Goal: Participate in discussion: Engage in conversation with other users on a specific topic

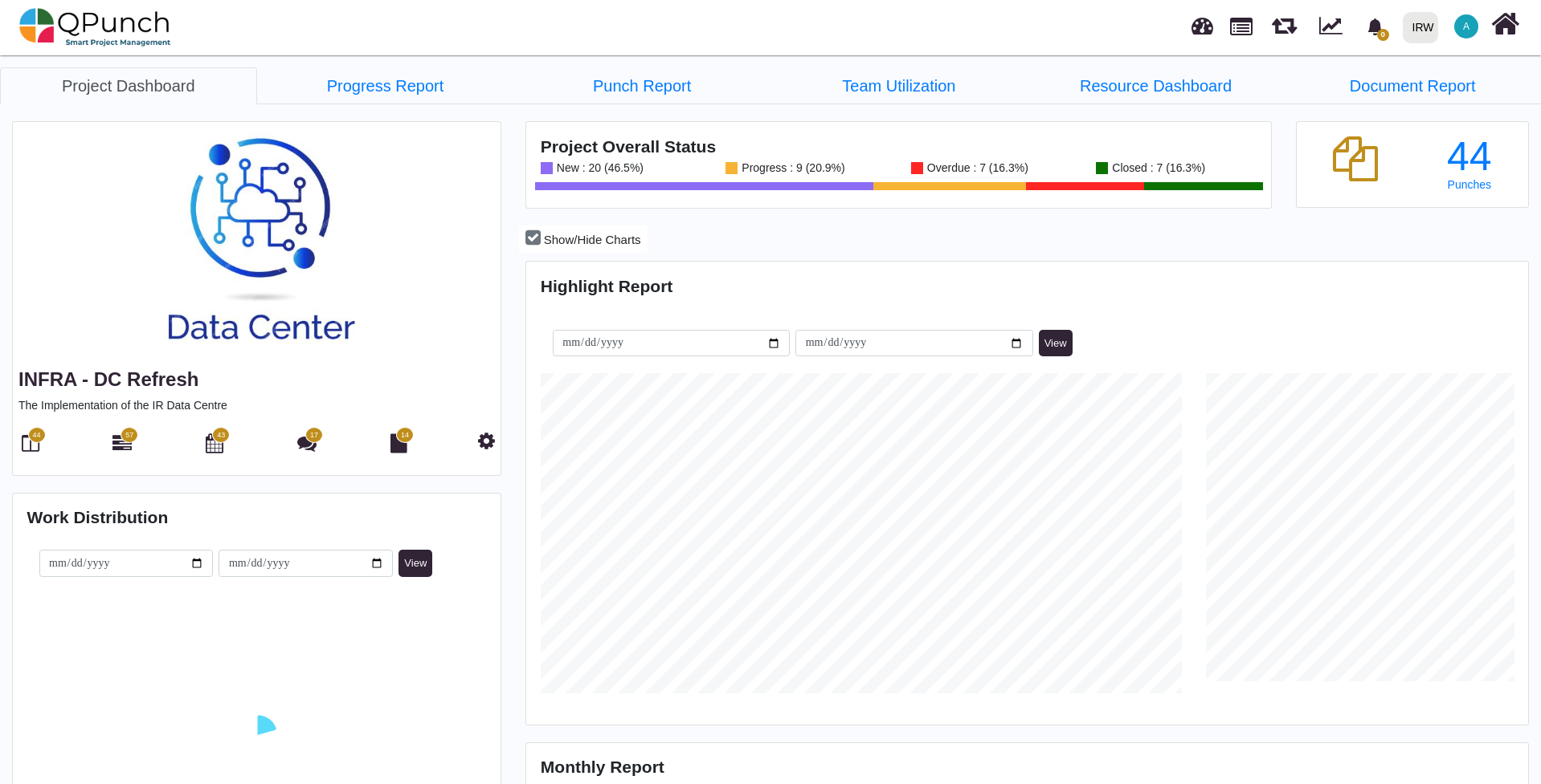
scroll to position [321, 332]
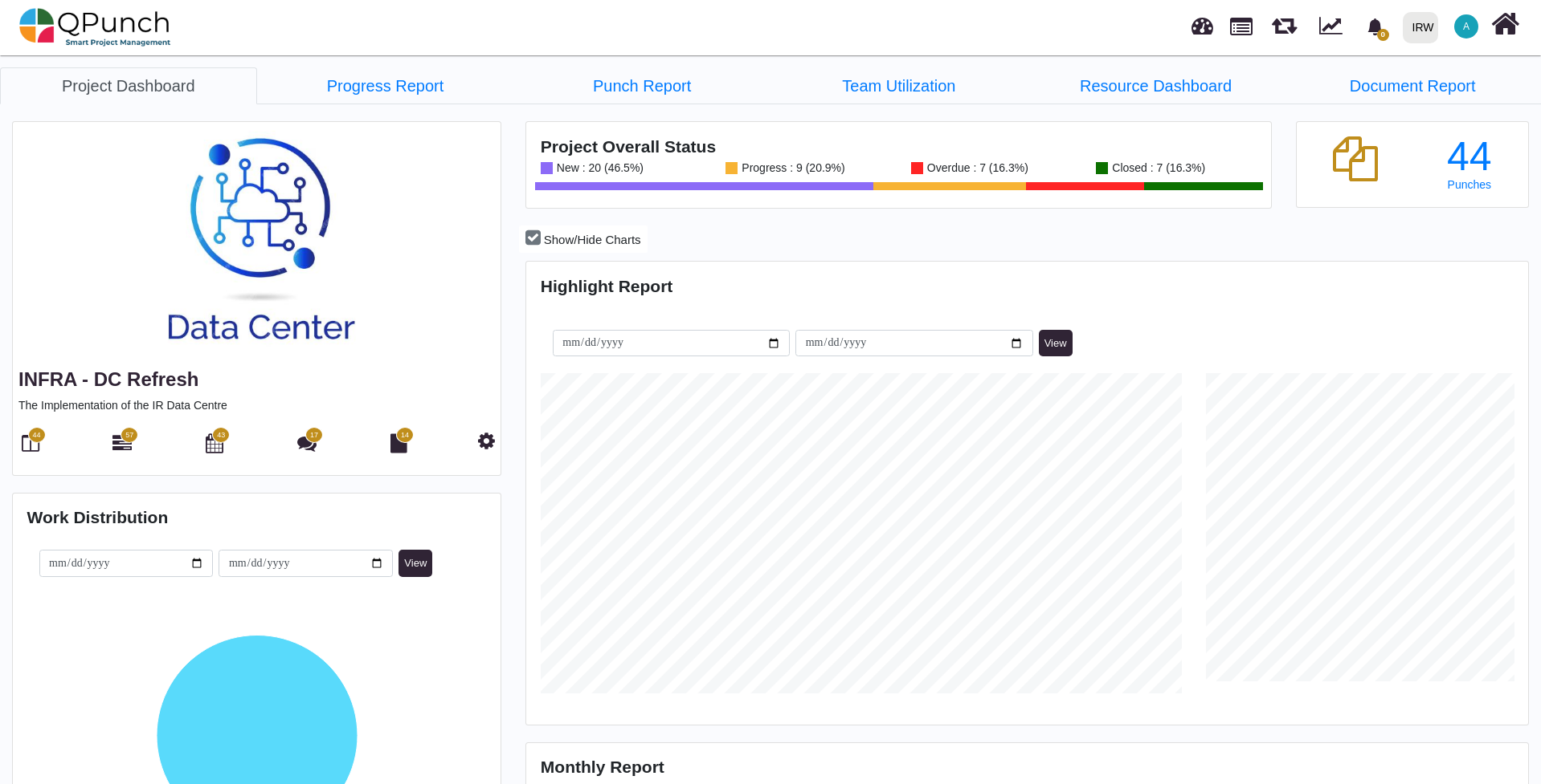
click at [269, 221] on img at bounding box center [256, 242] width 487 height 241
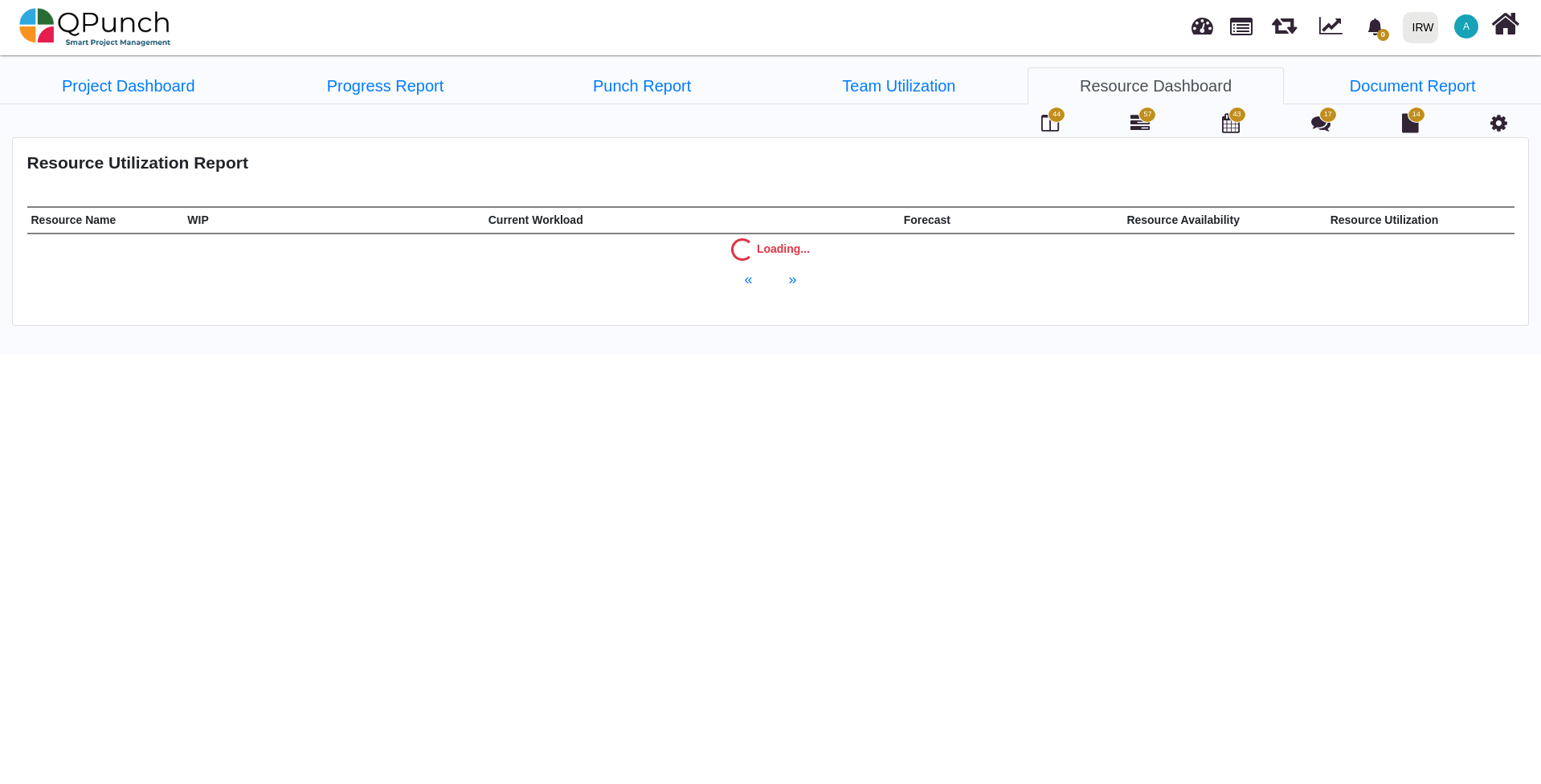
click at [1504, 127] on icon at bounding box center [1499, 123] width 17 height 19
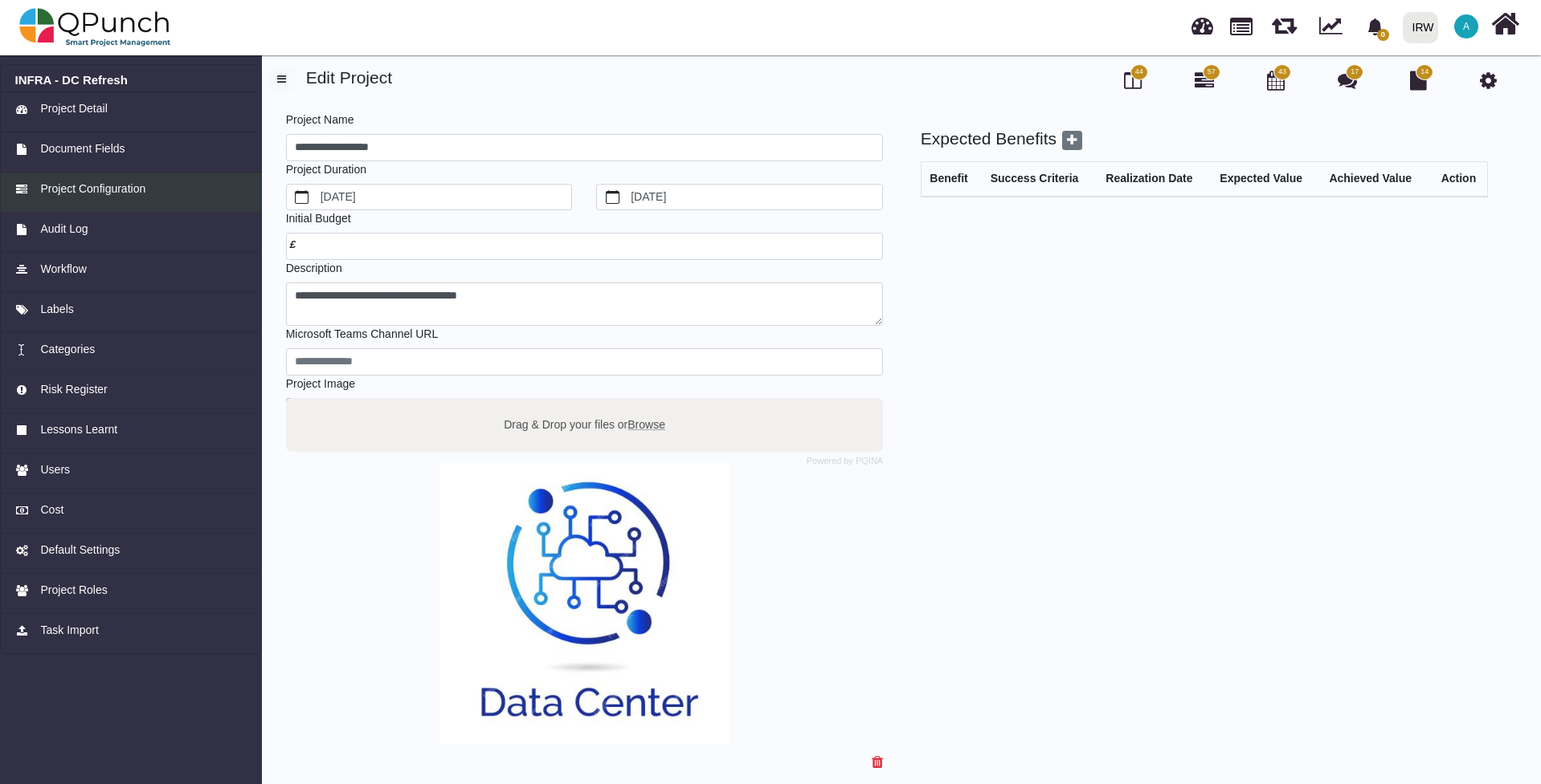
click at [110, 188] on span "Project Configuration" at bounding box center [93, 190] width 105 height 17
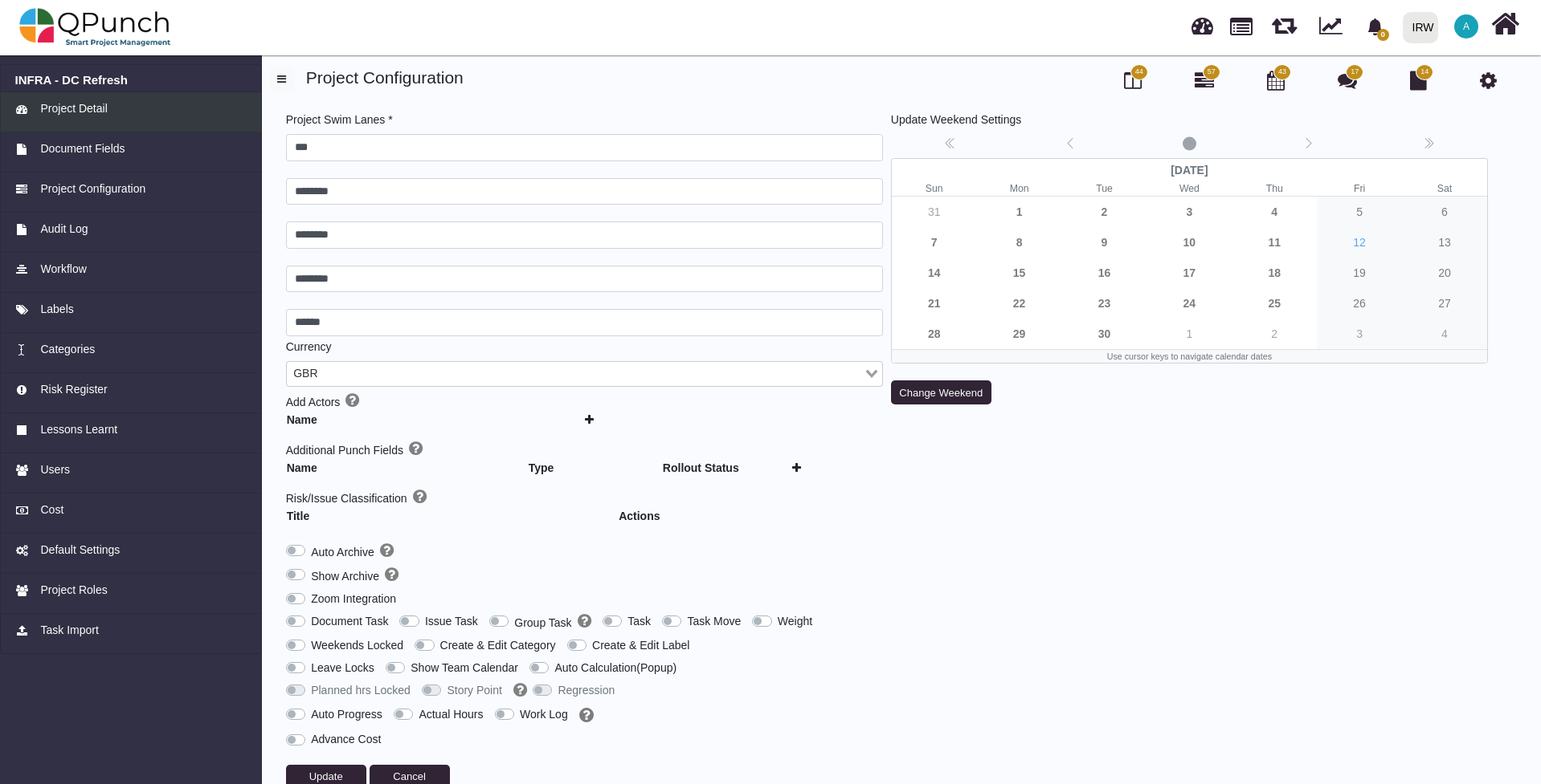
click at [99, 113] on span "Project Detail" at bounding box center [74, 109] width 67 height 17
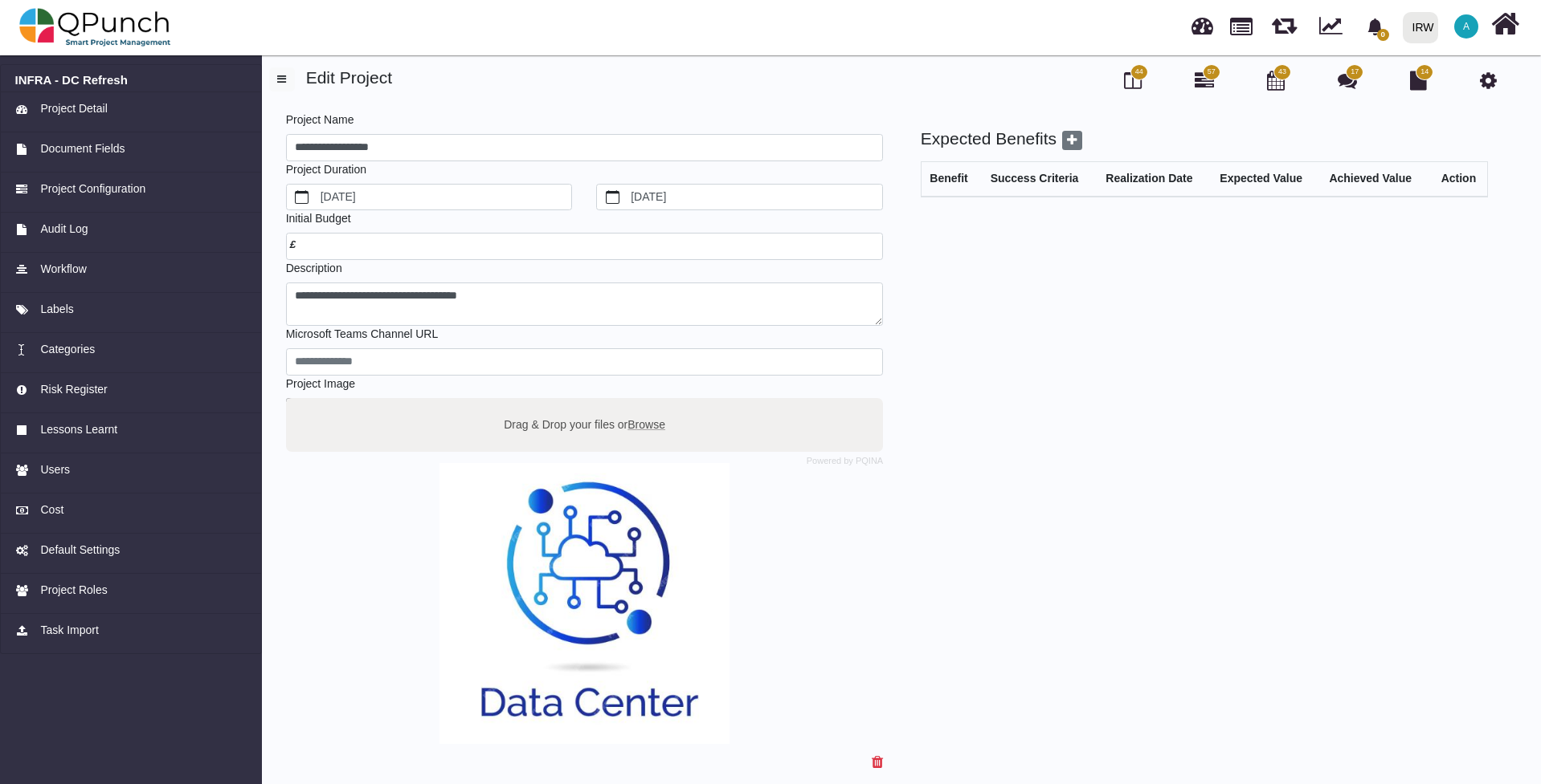
click at [1355, 75] on span "17" at bounding box center [1354, 73] width 8 height 11
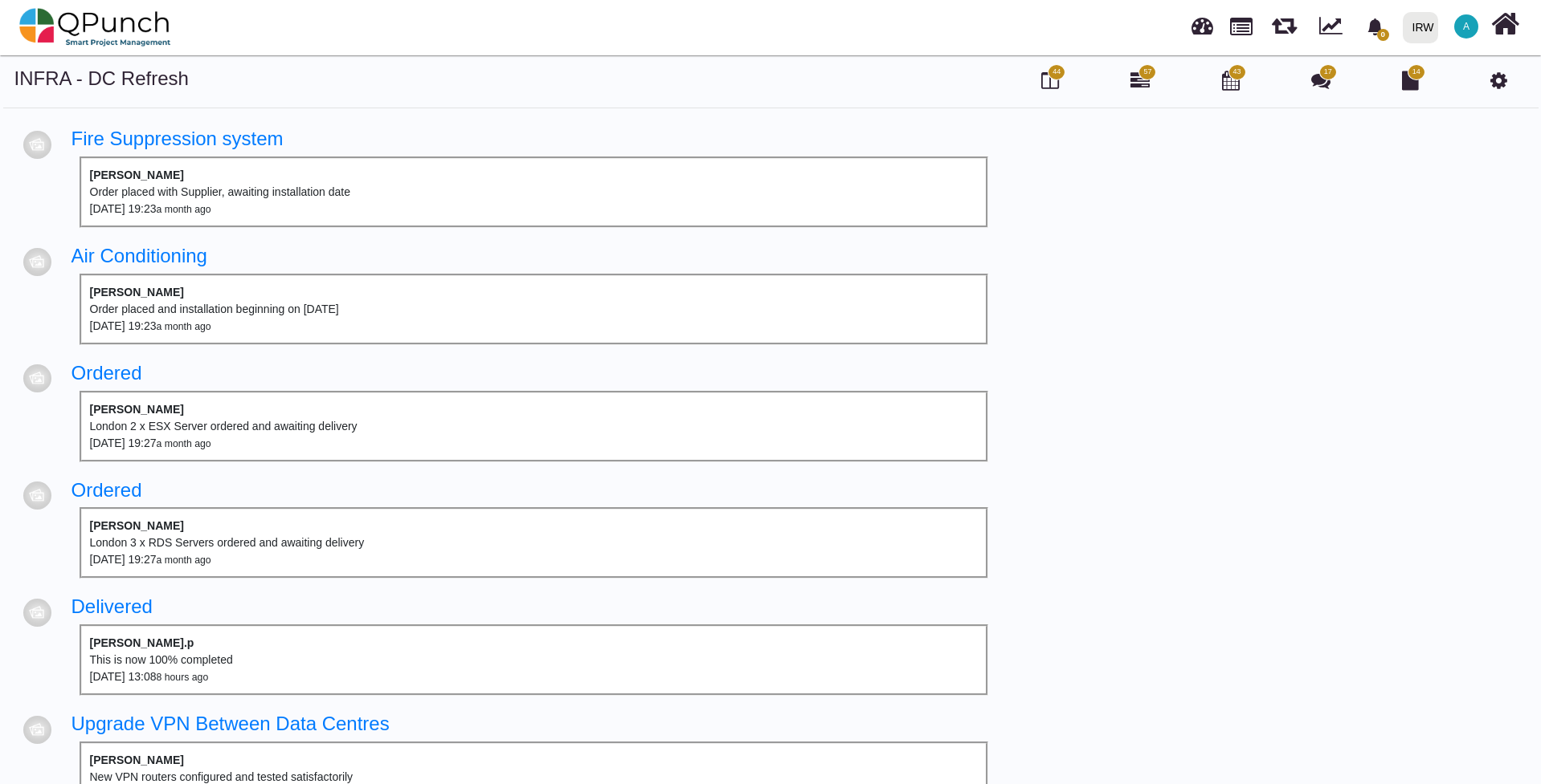
click at [323, 312] on div "Order placed and installation beginning on [DATE]" at bounding box center [533, 310] width 888 height 17
click at [340, 323] on div "[DATE] 19:23 a month ago" at bounding box center [533, 326] width 888 height 17
click at [313, 326] on div "[DATE] 19:23 a month ago" at bounding box center [533, 326] width 888 height 17
click at [311, 326] on div "[DATE] 19:23 a month ago" at bounding box center [533, 326] width 888 height 17
click at [34, 260] on div at bounding box center [36, 261] width 28 height 28
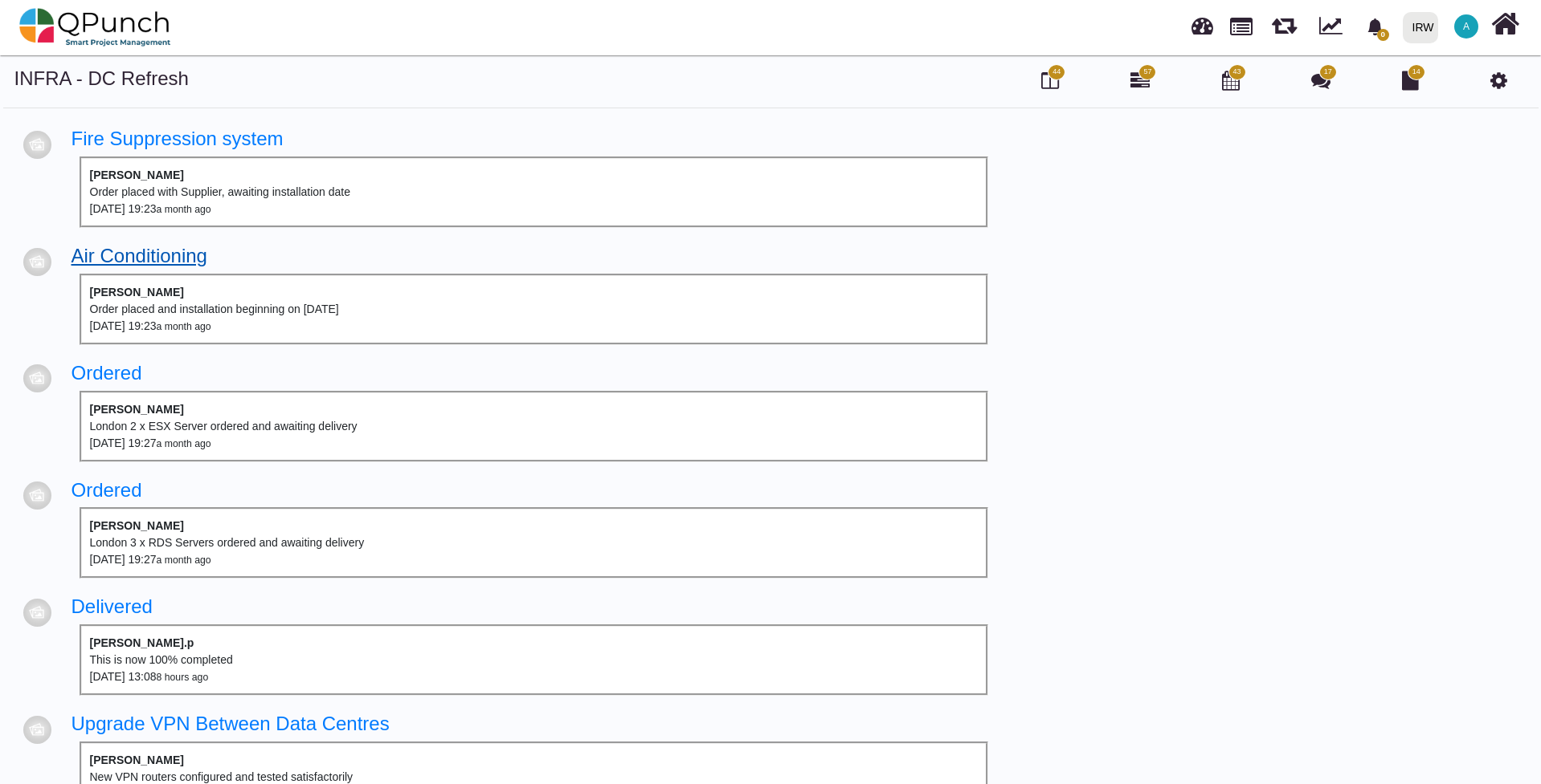
click at [130, 266] on link "Air Conditioning" at bounding box center [140, 256] width 136 height 22
click at [338, 196] on div "Order placed with Supplier, awaiting installation date" at bounding box center [533, 192] width 888 height 17
drag, startPoint x: 356, startPoint y: 195, endPoint x: 235, endPoint y: 161, distance: 125.7
click at [356, 195] on div "Order placed with Supplier, awaiting installation date" at bounding box center [533, 192] width 888 height 17
click at [160, 143] on link "Fire Suppression system" at bounding box center [177, 138] width 212 height 22
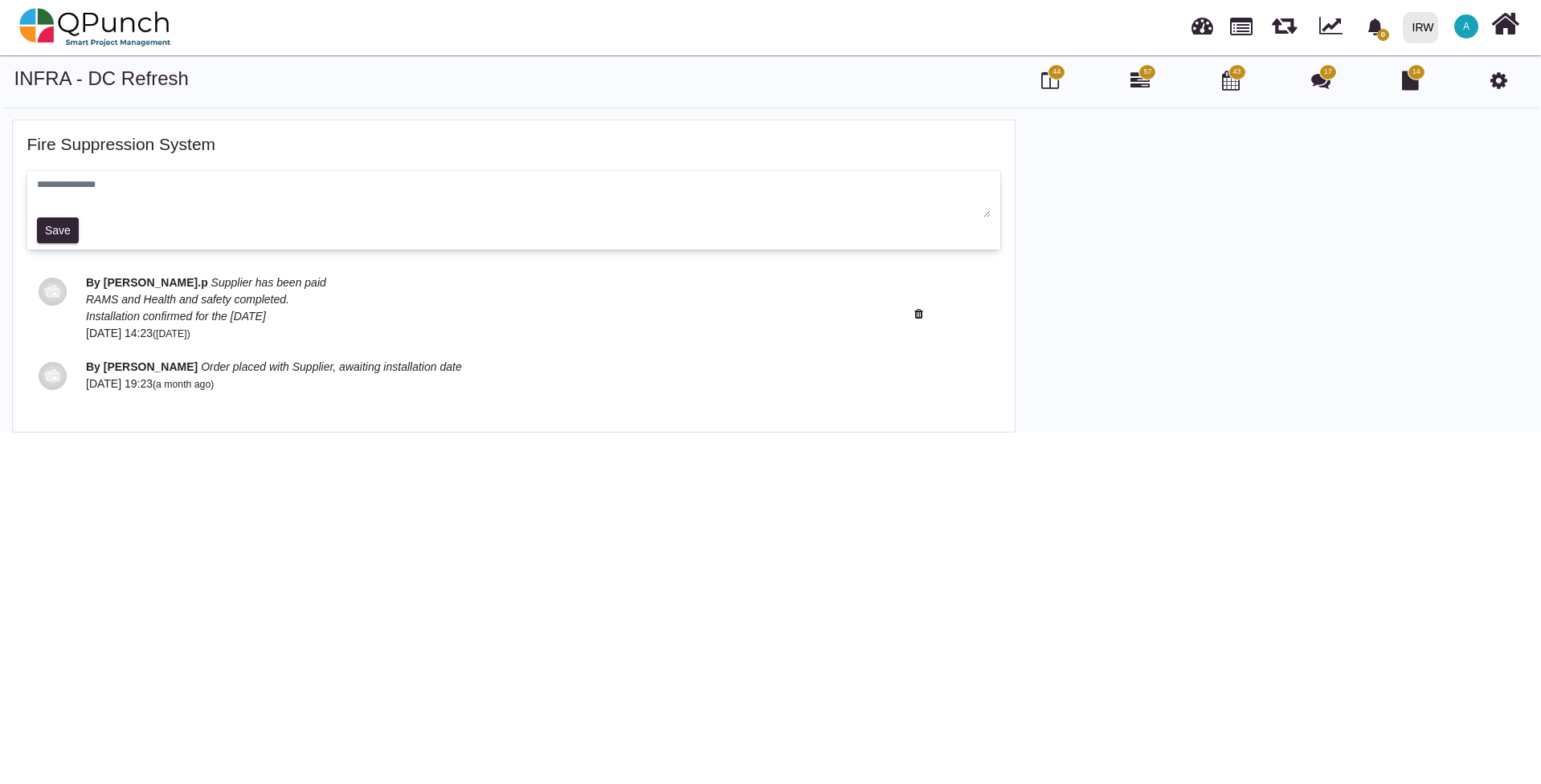
click at [171, 192] on textarea at bounding box center [514, 197] width 954 height 40
type textarea "**********"
click at [63, 231] on button "Save" at bounding box center [58, 230] width 42 height 26
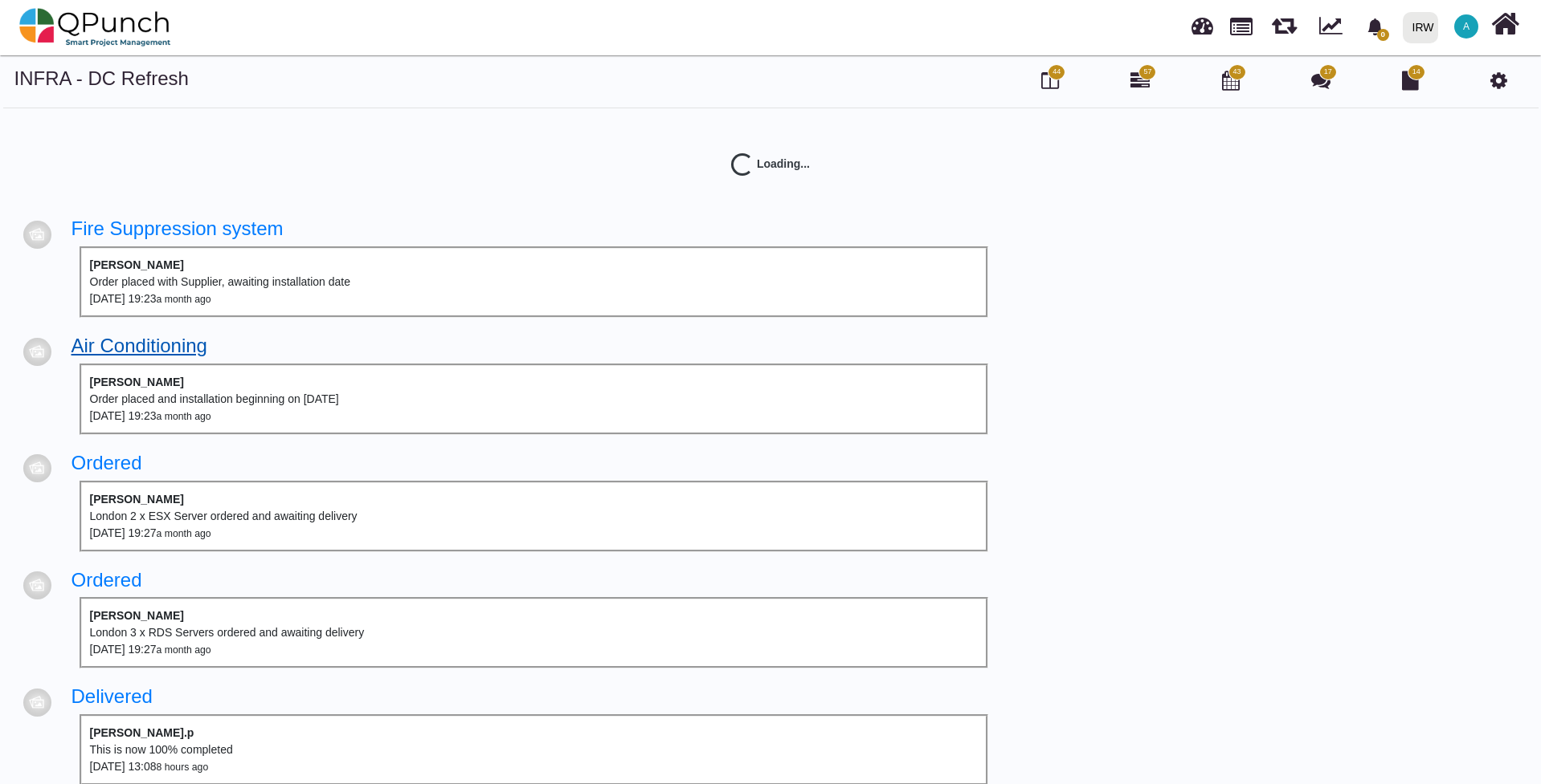
click at [177, 353] on link "Air Conditioning" at bounding box center [140, 346] width 136 height 22
